Goal: Information Seeking & Learning: Learn about a topic

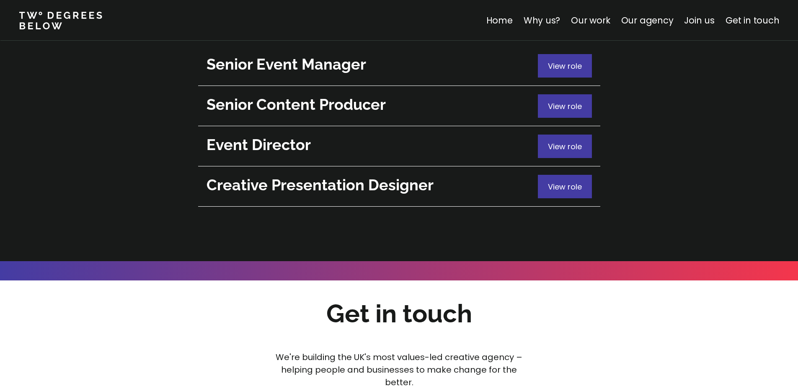
scroll to position [2908, 0]
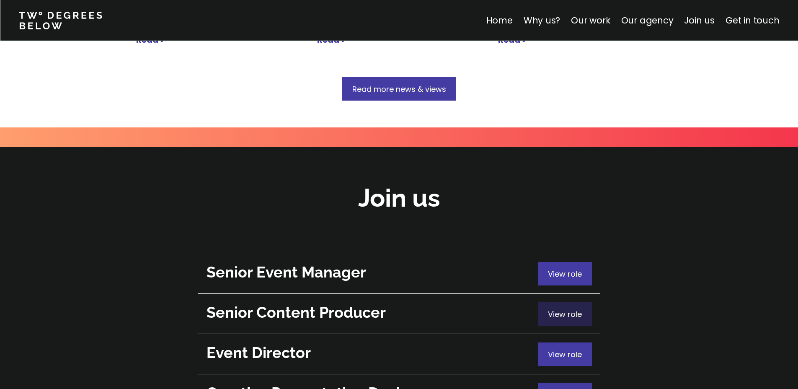
click at [576, 309] on span "View role" at bounding box center [565, 314] width 34 height 10
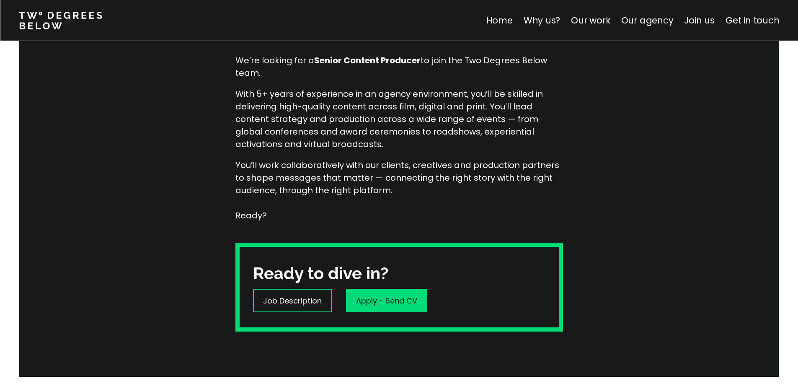
scroll to position [116, 0]
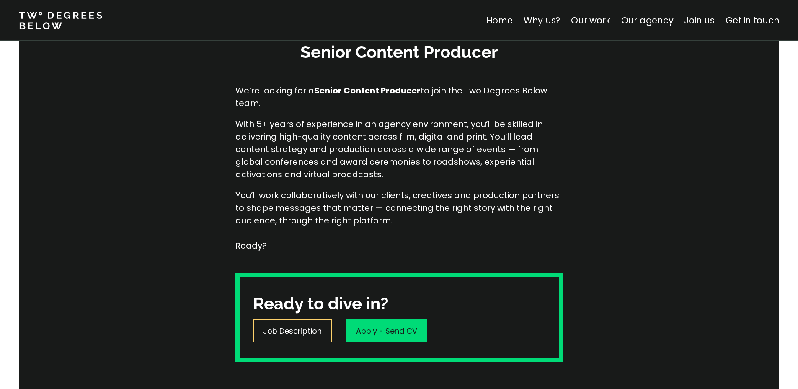
click at [284, 338] on div "Job Description" at bounding box center [292, 330] width 79 height 23
click at [589, 209] on div "Senior Content Producer We’re looking for a Senior Content Producer to join the…" at bounding box center [399, 201] width 798 height 412
click at [292, 329] on p "Job Description" at bounding box center [292, 330] width 59 height 11
click at [665, 170] on div "Senior Content Producer We’re looking for a Senior Content Producer to join the…" at bounding box center [399, 201] width 798 height 412
click at [547, 20] on link "Why us?" at bounding box center [541, 20] width 37 height 12
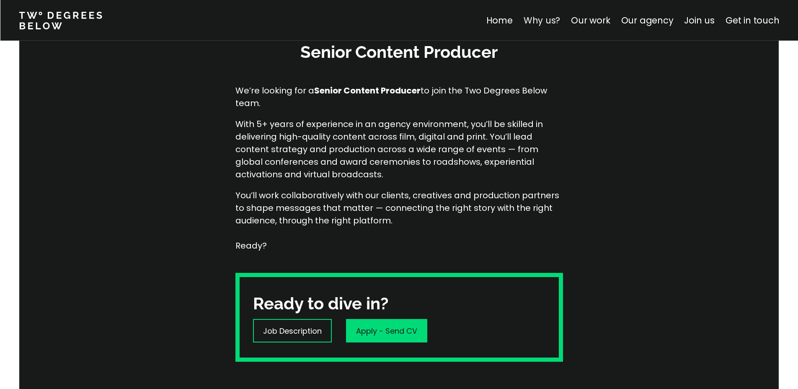
scroll to position [293, 0]
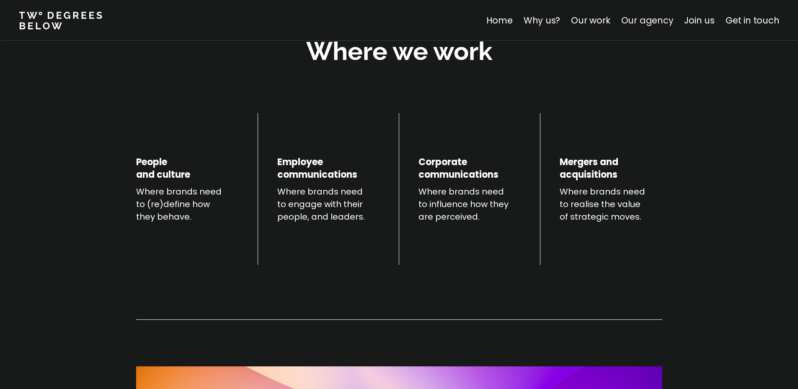
click at [659, 17] on link "Our agency" at bounding box center [647, 20] width 52 height 12
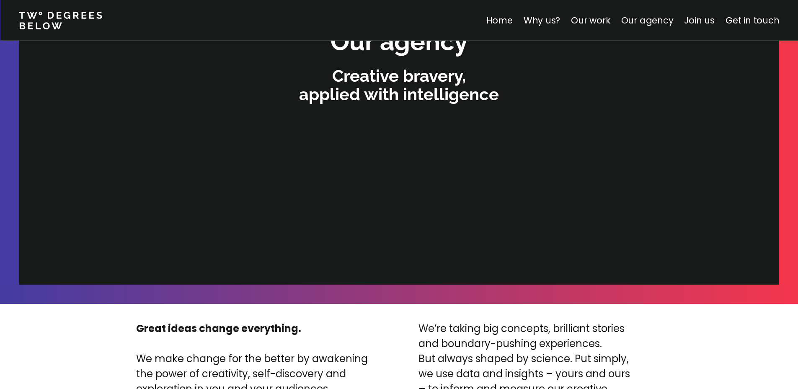
scroll to position [1780, 0]
